Goal: Information Seeking & Learning: Find contact information

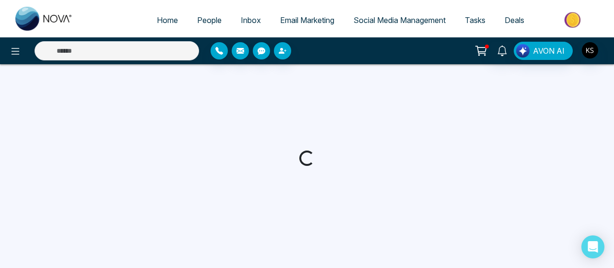
click at [200, 21] on span "People" at bounding box center [209, 20] width 24 height 10
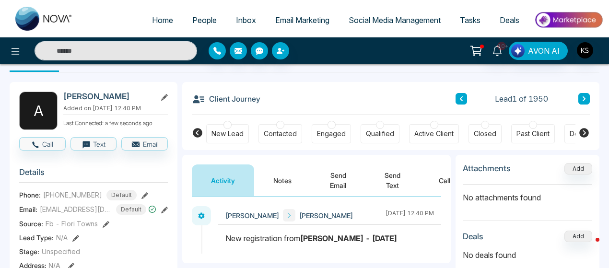
scroll to position [21, 0]
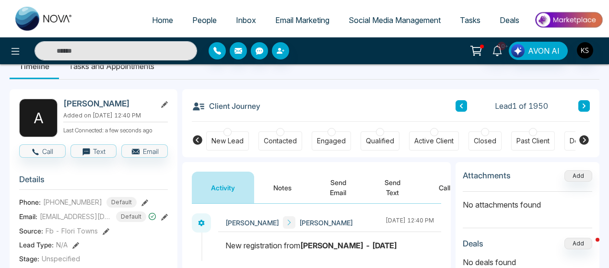
click at [199, 15] on span "People" at bounding box center [204, 20] width 24 height 10
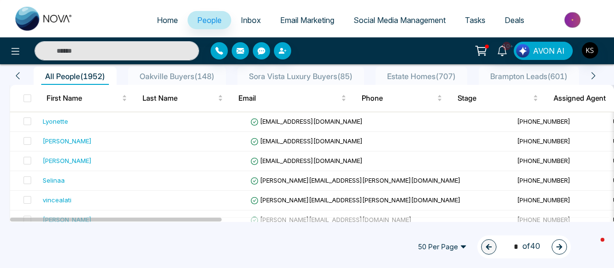
scroll to position [53, 0]
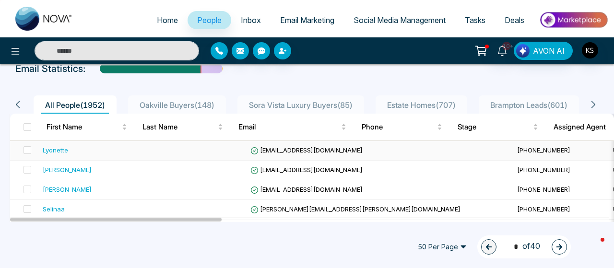
click at [60, 152] on div "Lyonette" at bounding box center [55, 150] width 25 height 10
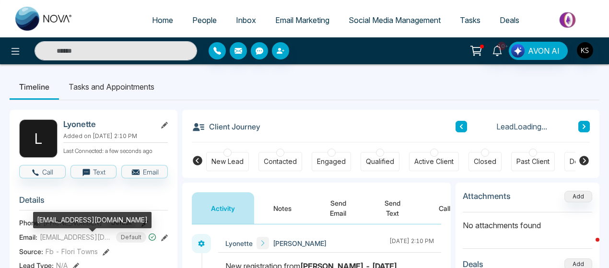
click at [63, 240] on span "[EMAIL_ADDRESS][DOMAIN_NAME]" at bounding box center [76, 237] width 72 height 10
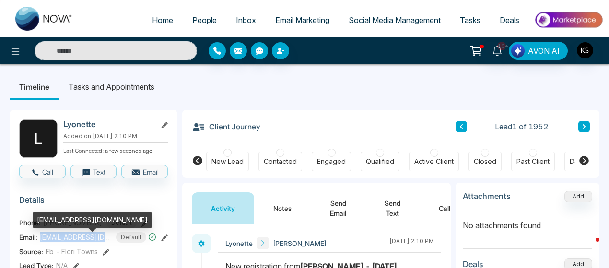
click at [63, 240] on span "[EMAIL_ADDRESS][DOMAIN_NAME]" at bounding box center [76, 237] width 72 height 10
copy span "[EMAIL_ADDRESS][DOMAIN_NAME]"
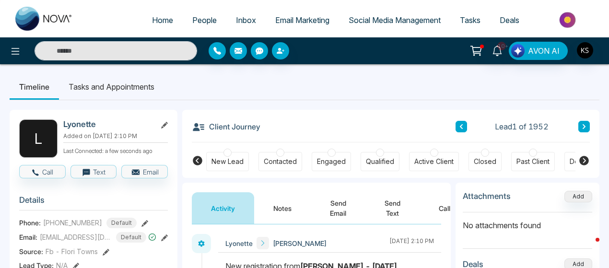
click at [73, 228] on span "[PHONE_NUMBER]" at bounding box center [72, 223] width 59 height 10
copy span "16478815761"
click at [583, 126] on icon at bounding box center [584, 127] width 5 height 6
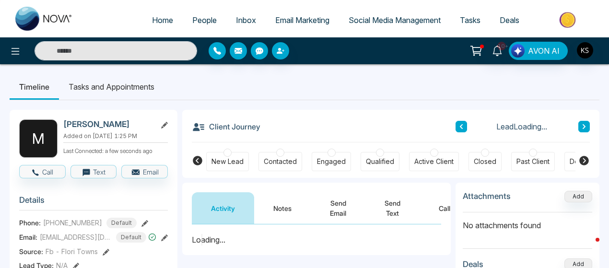
click at [99, 126] on h2 "[PERSON_NAME]" at bounding box center [107, 124] width 89 height 10
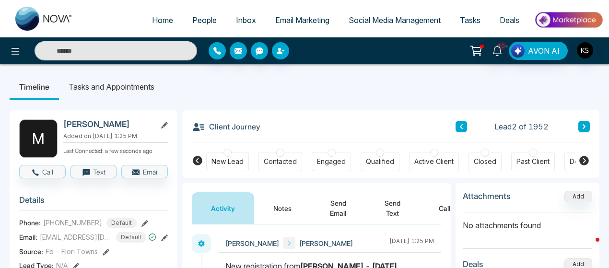
copy h2 "Scaturchio"
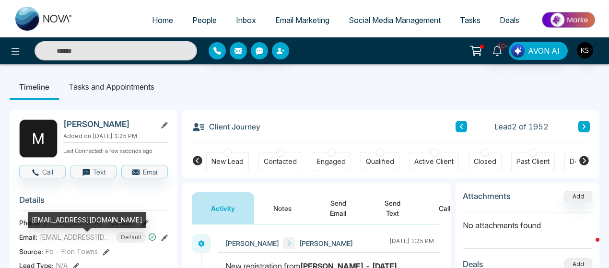
click at [73, 242] on span "[EMAIL_ADDRESS][DOMAIN_NAME]" at bounding box center [76, 237] width 72 height 10
click at [71, 242] on span "[EMAIL_ADDRESS][DOMAIN_NAME]" at bounding box center [76, 237] width 72 height 10
copy span "[EMAIL_ADDRESS][DOMAIN_NAME]"
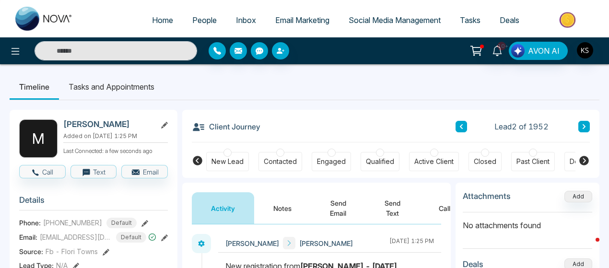
click at [73, 227] on span "[PHONE_NUMBER]" at bounding box center [72, 223] width 59 height 10
copy span "16472208043"
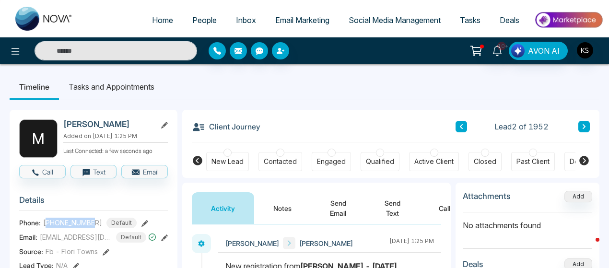
click at [197, 18] on span "People" at bounding box center [204, 20] width 24 height 10
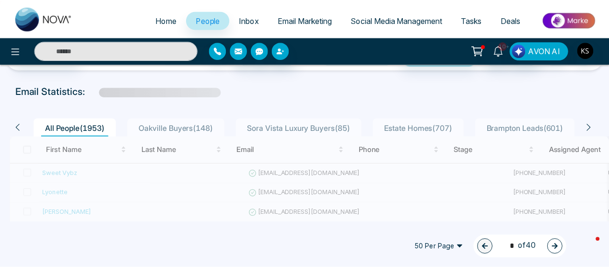
scroll to position [48, 0]
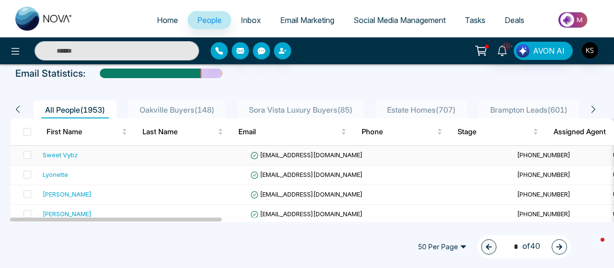
click at [67, 152] on div "Sweet Vybz" at bounding box center [60, 155] width 35 height 10
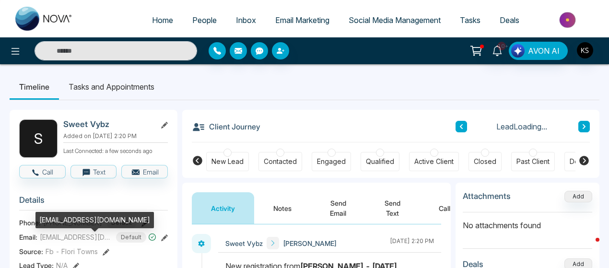
click at [78, 240] on span "[EMAIL_ADDRESS][DOMAIN_NAME]" at bounding box center [76, 237] width 72 height 10
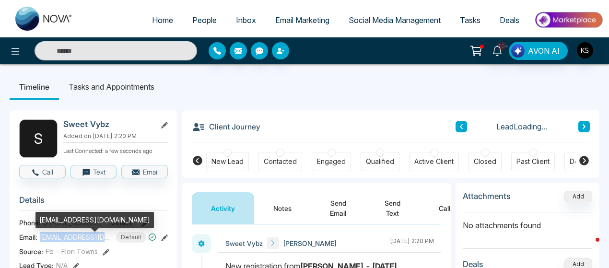
click at [78, 240] on span "[EMAIL_ADDRESS][DOMAIN_NAME]" at bounding box center [76, 237] width 72 height 10
copy span "[EMAIL_ADDRESS][DOMAIN_NAME]"
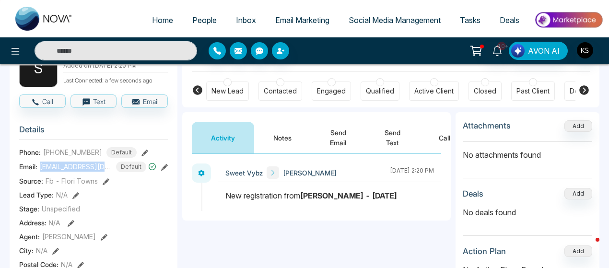
scroll to position [71, 0]
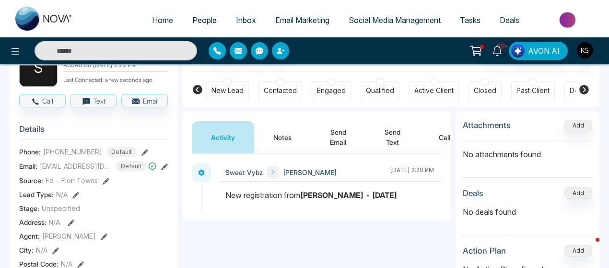
click at [73, 157] on span "[PHONE_NUMBER]" at bounding box center [72, 152] width 59 height 10
copy span "16477036791"
